Goal: Task Accomplishment & Management: Use online tool/utility

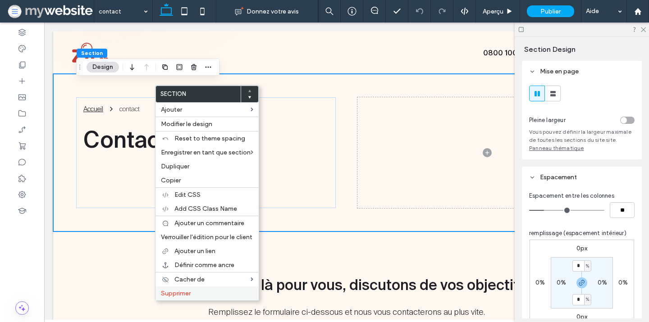
click at [190, 291] on span "Supprimer" at bounding box center [176, 294] width 30 height 8
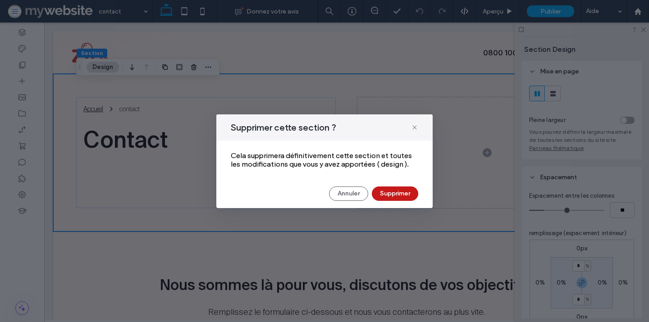
click at [409, 192] on button "Supprimer" at bounding box center [395, 194] width 46 height 14
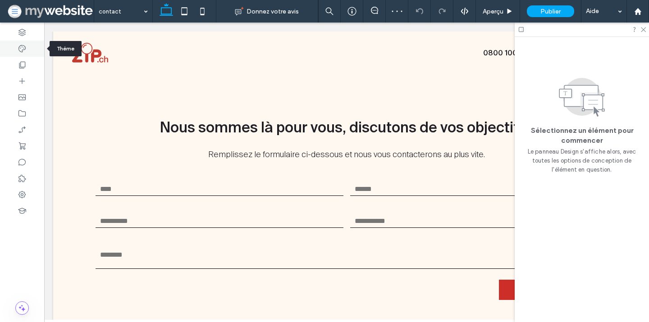
click at [23, 46] on icon at bounding box center [22, 48] width 9 height 9
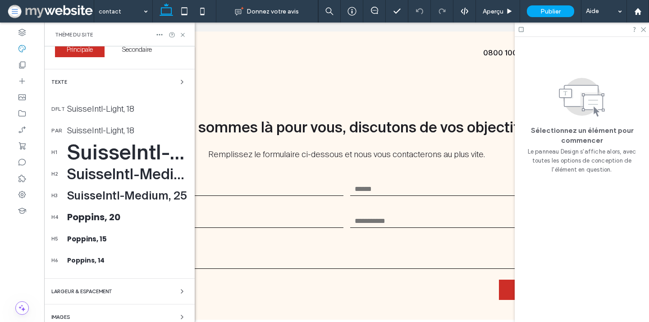
scroll to position [124, 0]
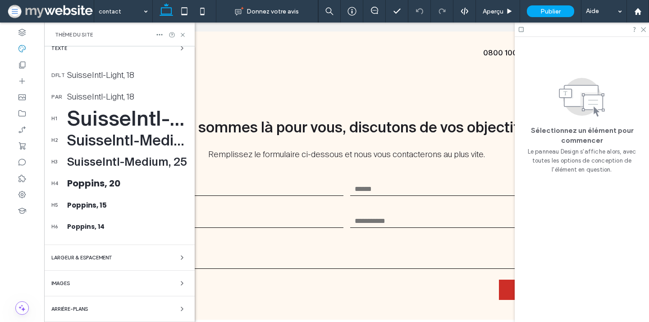
click at [108, 308] on div "Arrière-plans" at bounding box center [119, 309] width 136 height 11
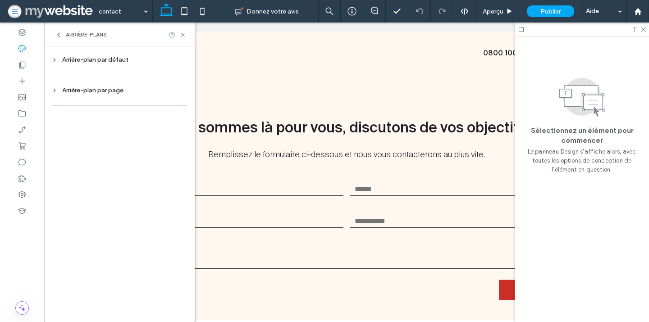
scroll to position [0, 0]
click at [124, 88] on div "Arrière-plan par page" at bounding box center [119, 91] width 136 height 8
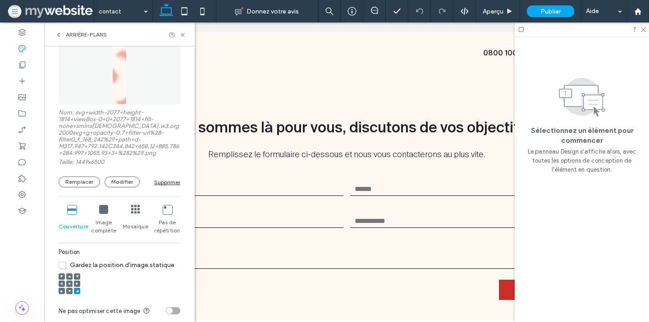
scroll to position [210, 0]
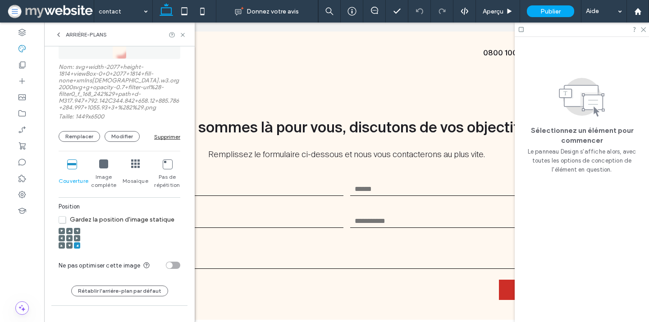
click at [69, 238] on use at bounding box center [70, 239] width 2 height 2
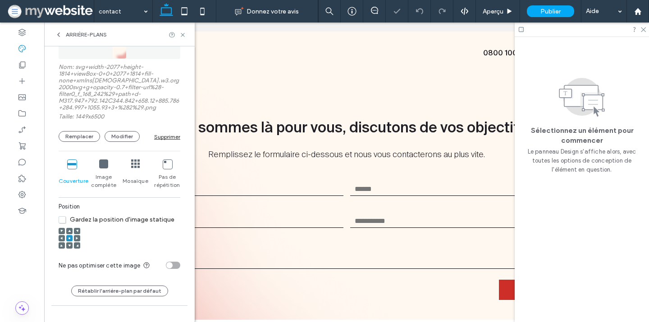
click at [69, 229] on span at bounding box center [69, 231] width 3 height 6
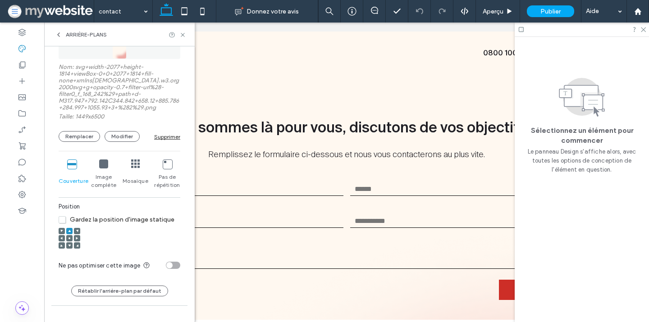
click at [71, 239] on div at bounding box center [69, 238] width 6 height 6
click at [185, 34] on icon at bounding box center [182, 35] width 7 height 7
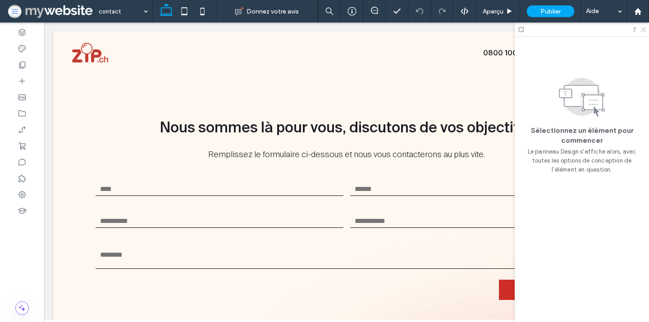
click at [644, 28] on icon at bounding box center [643, 29] width 6 height 6
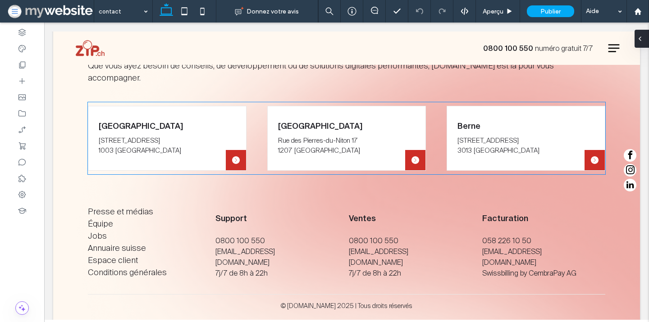
scroll to position [0, 0]
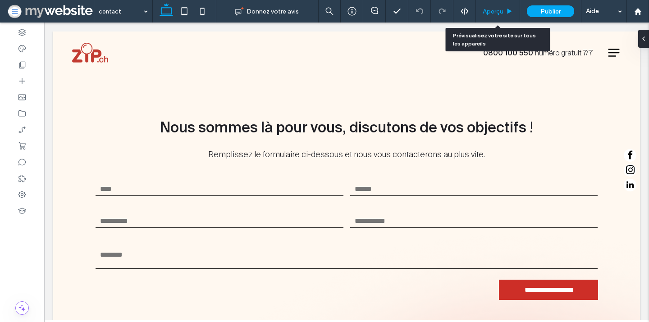
click at [502, 11] on span "Aperçu" at bounding box center [493, 12] width 21 height 8
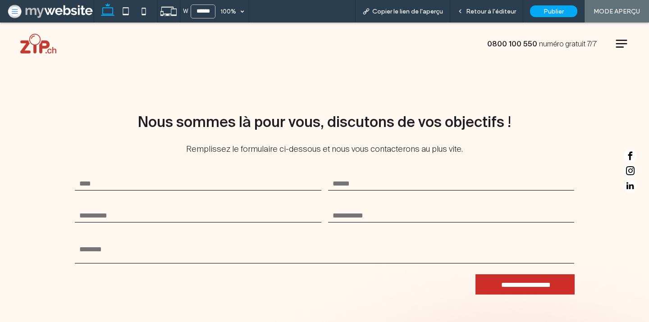
click at [502, 11] on span "Retour à l'éditeur" at bounding box center [491, 12] width 50 height 8
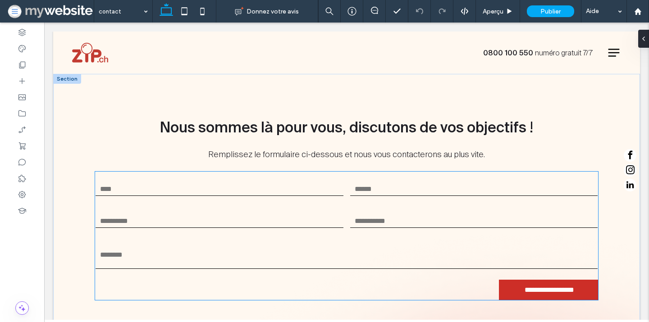
click at [448, 209] on div "Nom : Email: Téléphone: Entreprise Message:" at bounding box center [347, 222] width 510 height 106
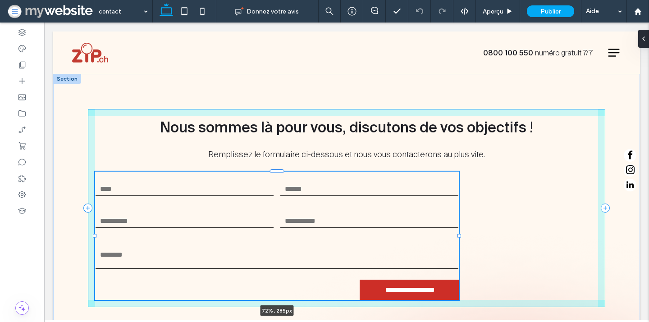
drag, startPoint x: 598, startPoint y: 235, endPoint x: 459, endPoint y: 238, distance: 139.4
click at [96, 172] on div at bounding box center [95, 172] width 0 height 0
type input "**"
type input "****"
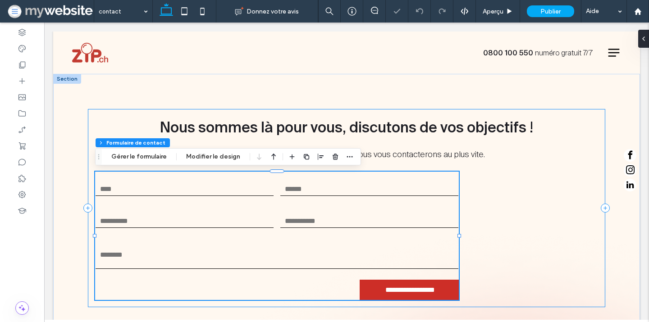
click at [515, 223] on div "**********" at bounding box center [347, 208] width 518 height 198
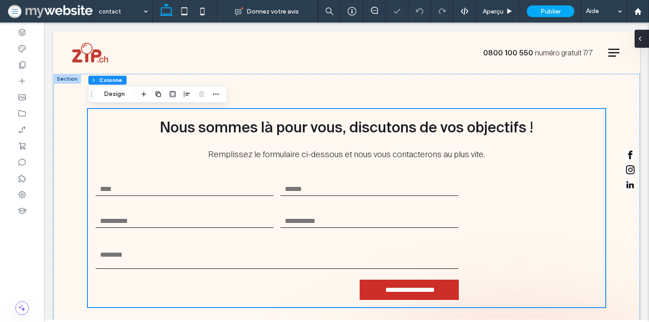
click at [644, 38] on div at bounding box center [642, 39] width 14 height 18
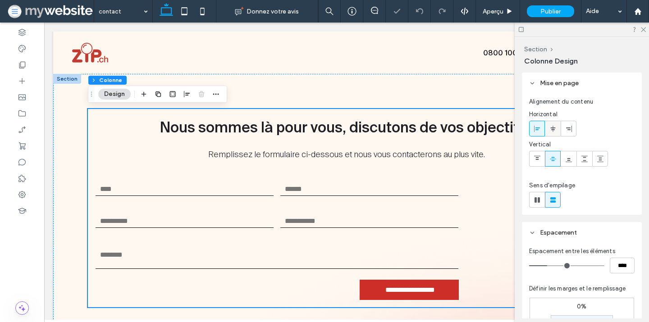
click at [549, 129] on div at bounding box center [553, 128] width 15 height 15
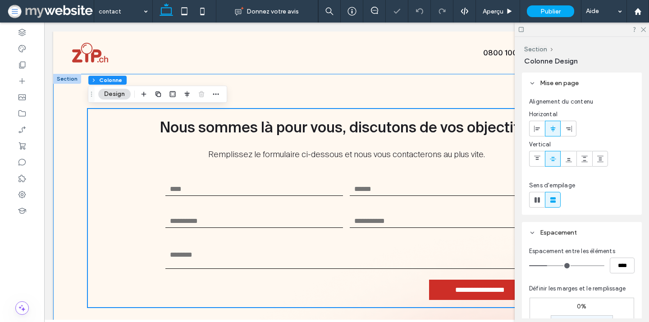
click at [432, 97] on div "**********" at bounding box center [346, 202] width 541 height 257
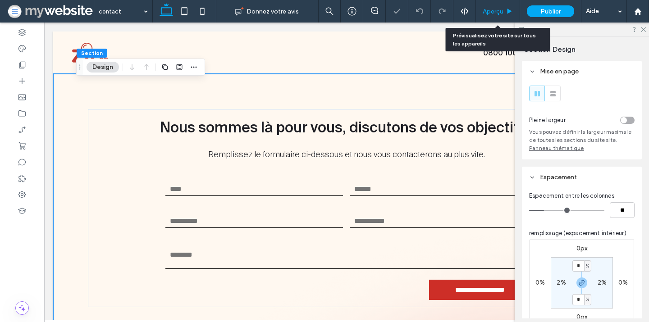
click at [487, 14] on span "Aperçu" at bounding box center [493, 12] width 21 height 8
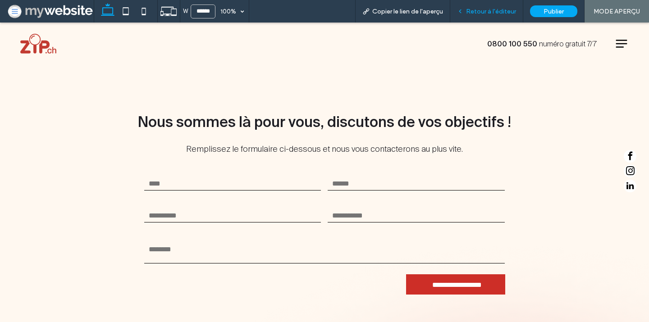
click at [487, 15] on span "Retour à l'éditeur" at bounding box center [491, 12] width 50 height 8
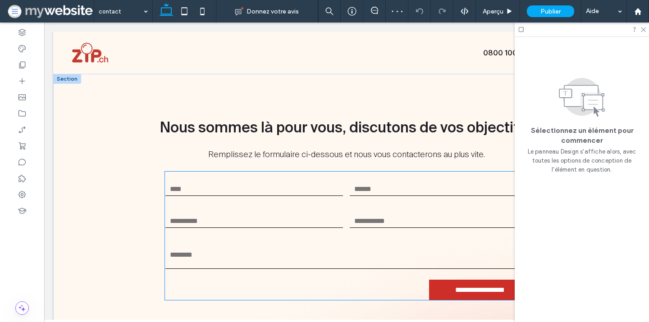
click at [424, 208] on div "Nom : Email: Téléphone: Entreprise Message:" at bounding box center [346, 222] width 371 height 106
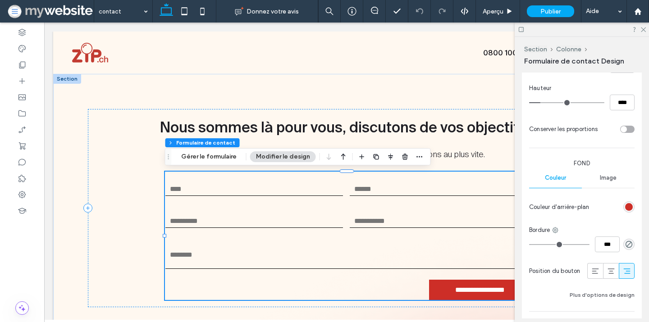
scroll to position [634, 0]
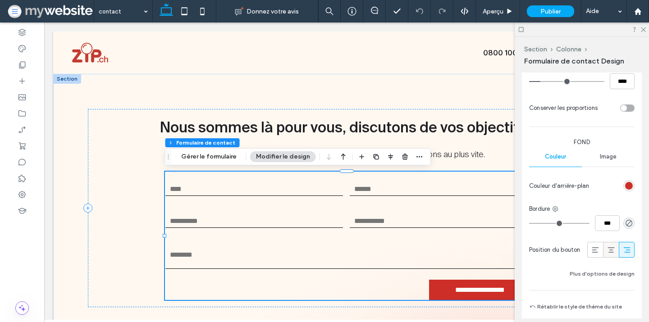
click at [609, 253] on icon at bounding box center [611, 250] width 9 height 9
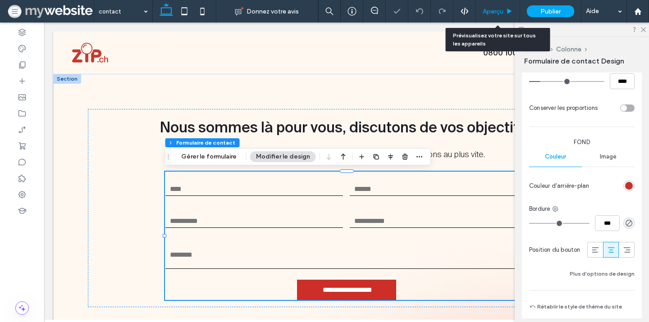
click at [492, 12] on span "Aperçu" at bounding box center [493, 12] width 21 height 8
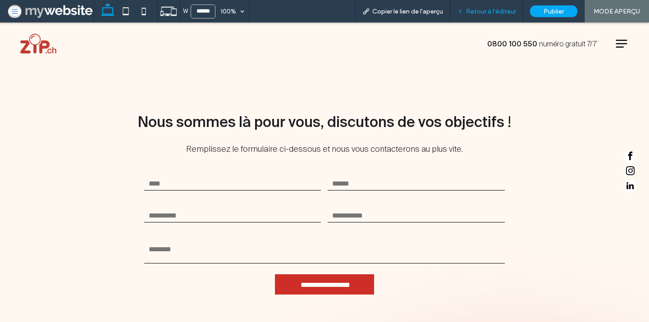
click at [470, 9] on span "Retour à l'éditeur" at bounding box center [491, 12] width 50 height 8
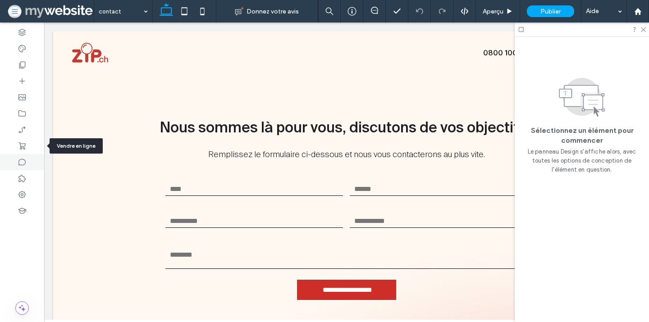
click at [19, 156] on div at bounding box center [22, 162] width 44 height 16
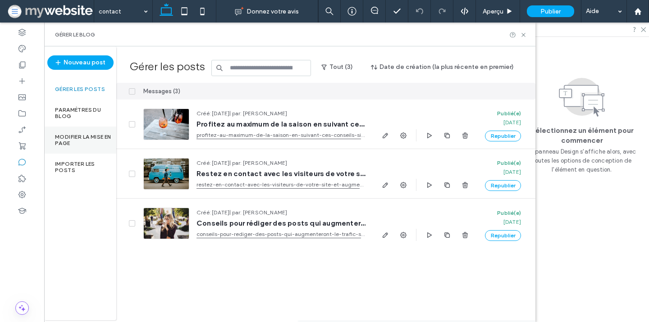
click at [83, 134] on label "Modifier la mise en page" at bounding box center [85, 140] width 61 height 13
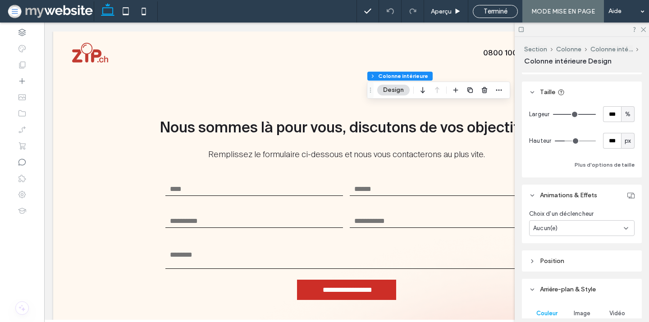
scroll to position [415, 0]
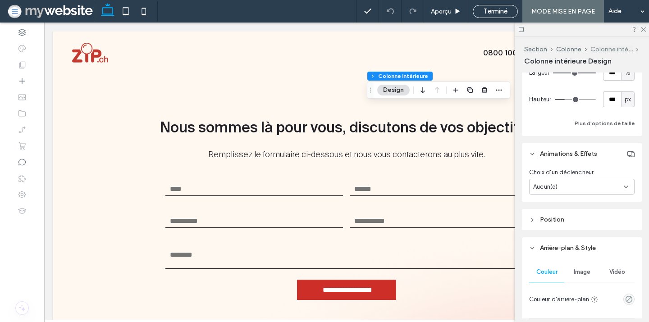
click at [596, 47] on button "Colonne intérieure" at bounding box center [612, 50] width 42 height 8
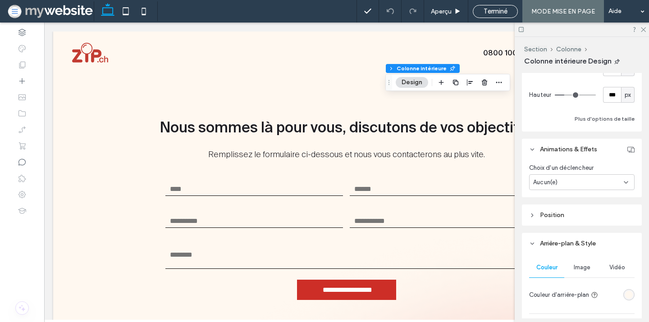
scroll to position [420, 0]
click at [562, 47] on button "Colonne" at bounding box center [568, 50] width 25 height 8
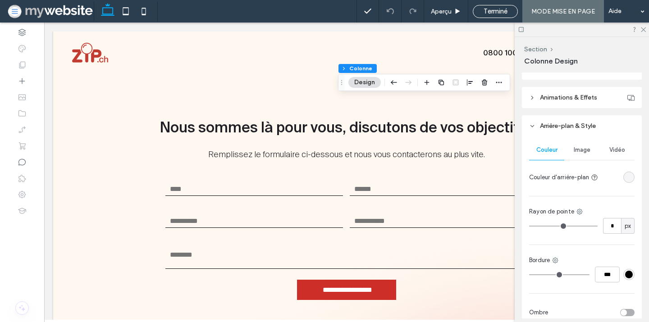
scroll to position [396, 0]
click at [572, 87] on header "Animations & Effets" at bounding box center [582, 96] width 120 height 21
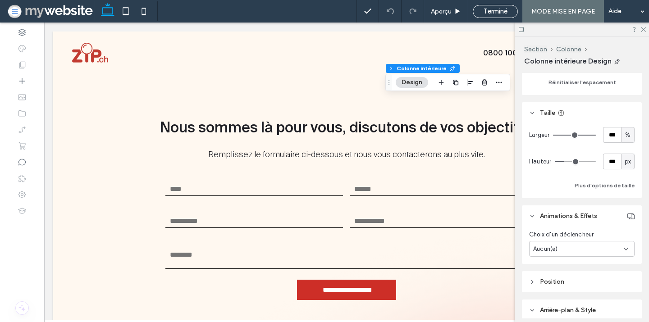
scroll to position [368, 0]
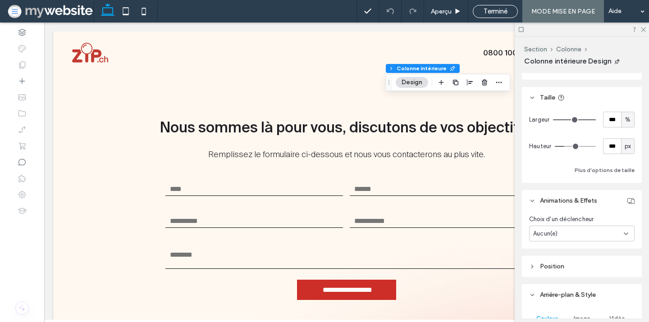
click at [596, 232] on div "Aucun(e)" at bounding box center [578, 234] width 91 height 9
click at [578, 214] on div "Choix d'un déclencheur Aucun(e)" at bounding box center [582, 229] width 120 height 37
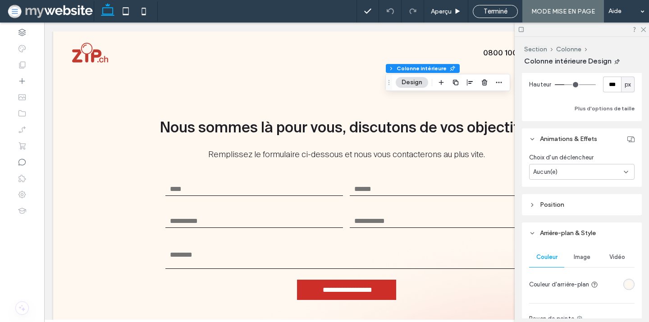
scroll to position [431, 0]
click at [561, 202] on span "Position" at bounding box center [552, 205] width 24 height 8
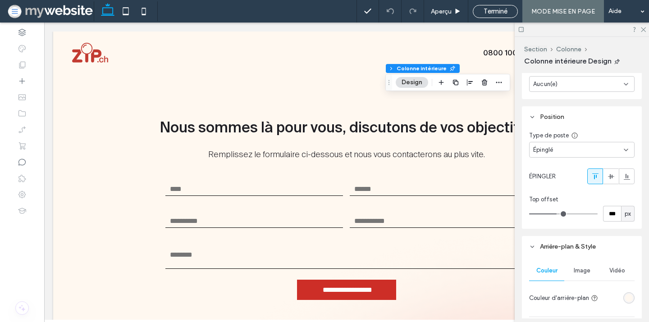
scroll to position [519, 0]
click at [614, 210] on input "***" at bounding box center [612, 214] width 18 height 16
type input "**"
click at [612, 215] on input "**" at bounding box center [612, 214] width 18 height 16
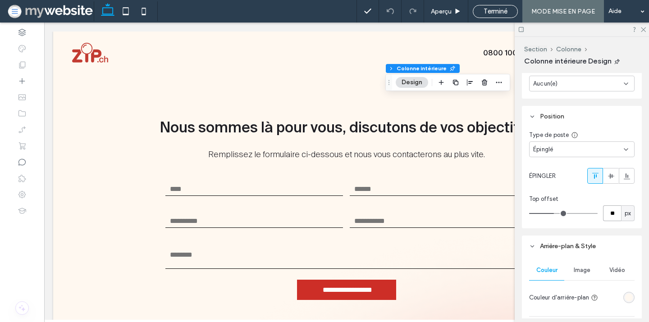
click at [612, 215] on input "**" at bounding box center [612, 214] width 18 height 16
type input "**"
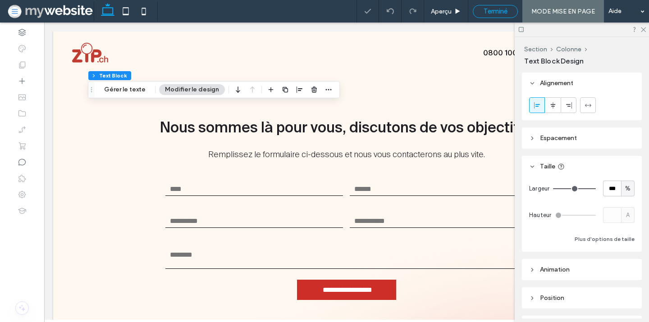
click at [492, 10] on span "Terminé" at bounding box center [496, 11] width 24 height 8
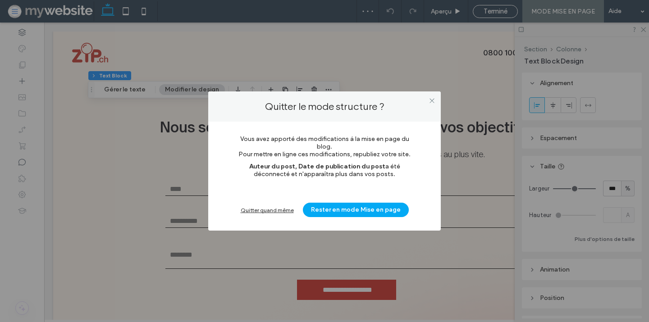
click at [286, 208] on div "Quitter quand même" at bounding box center [267, 210] width 53 height 7
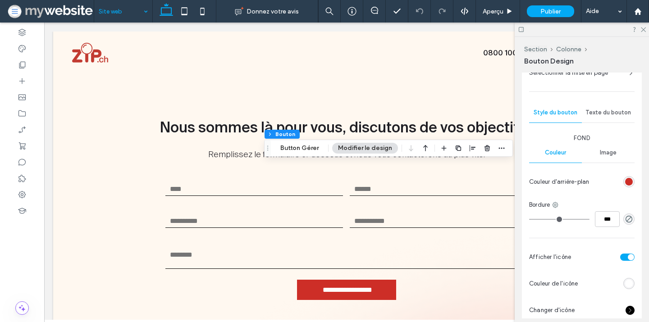
scroll to position [253, 0]
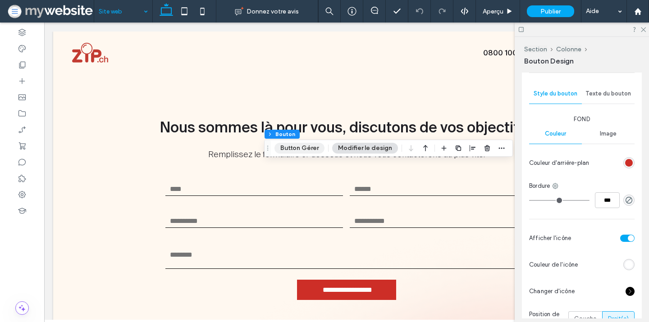
click at [305, 148] on button "Button Gérer" at bounding box center [300, 148] width 50 height 11
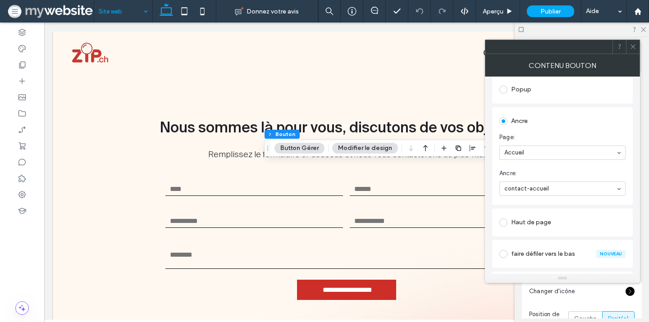
scroll to position [161, 0]
click at [634, 48] on icon at bounding box center [633, 46] width 7 height 7
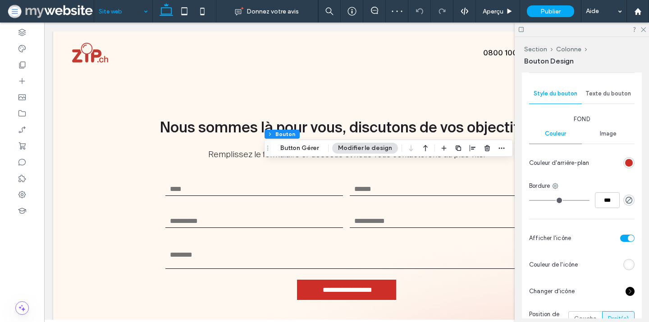
click at [645, 25] on div at bounding box center [582, 30] width 134 height 14
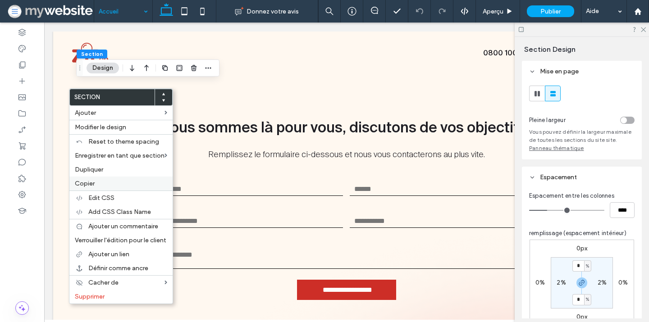
click at [82, 183] on span "Copier" at bounding box center [85, 184] width 20 height 8
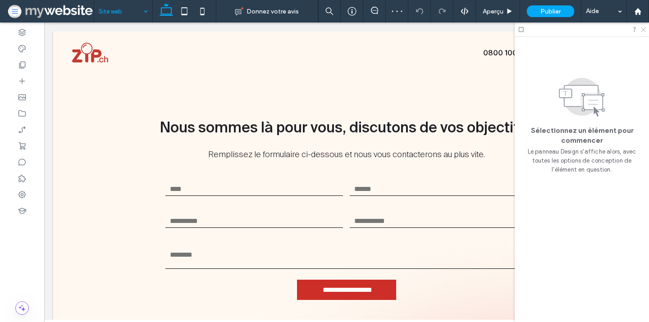
click at [644, 27] on icon at bounding box center [643, 29] width 6 height 6
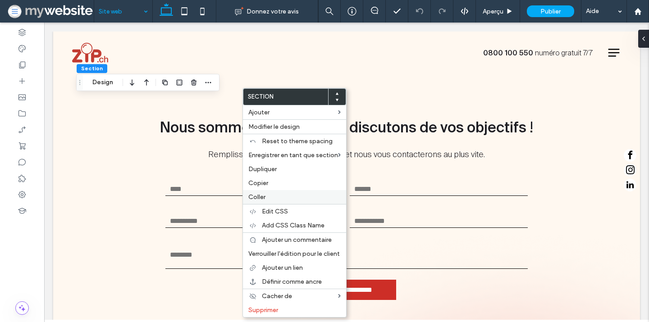
click at [260, 199] on span "Coller" at bounding box center [256, 197] width 17 height 8
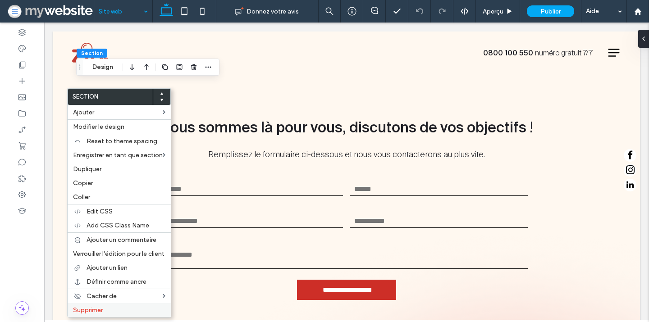
click at [97, 309] on span "Supprimer" at bounding box center [88, 311] width 30 height 8
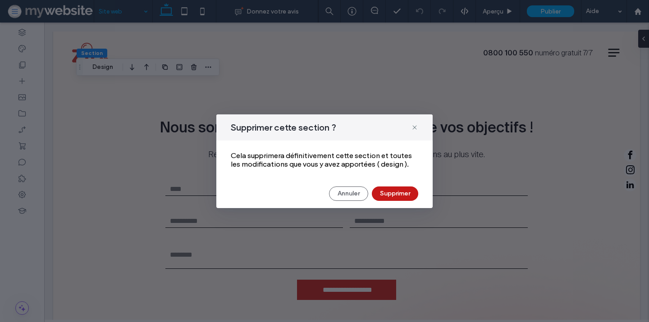
click at [390, 193] on button "Supprimer" at bounding box center [395, 194] width 46 height 14
